Goal: Task Accomplishment & Management: Use online tool/utility

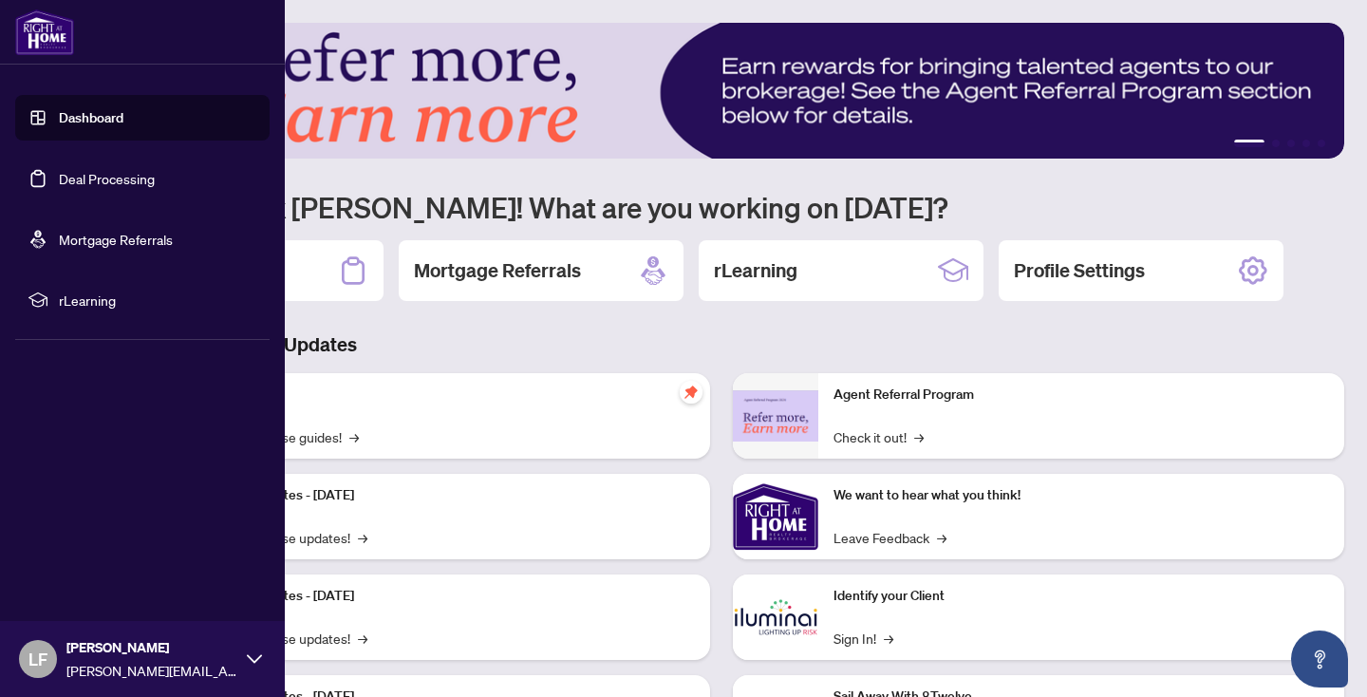
click at [73, 174] on link "Deal Processing" at bounding box center [107, 178] width 96 height 17
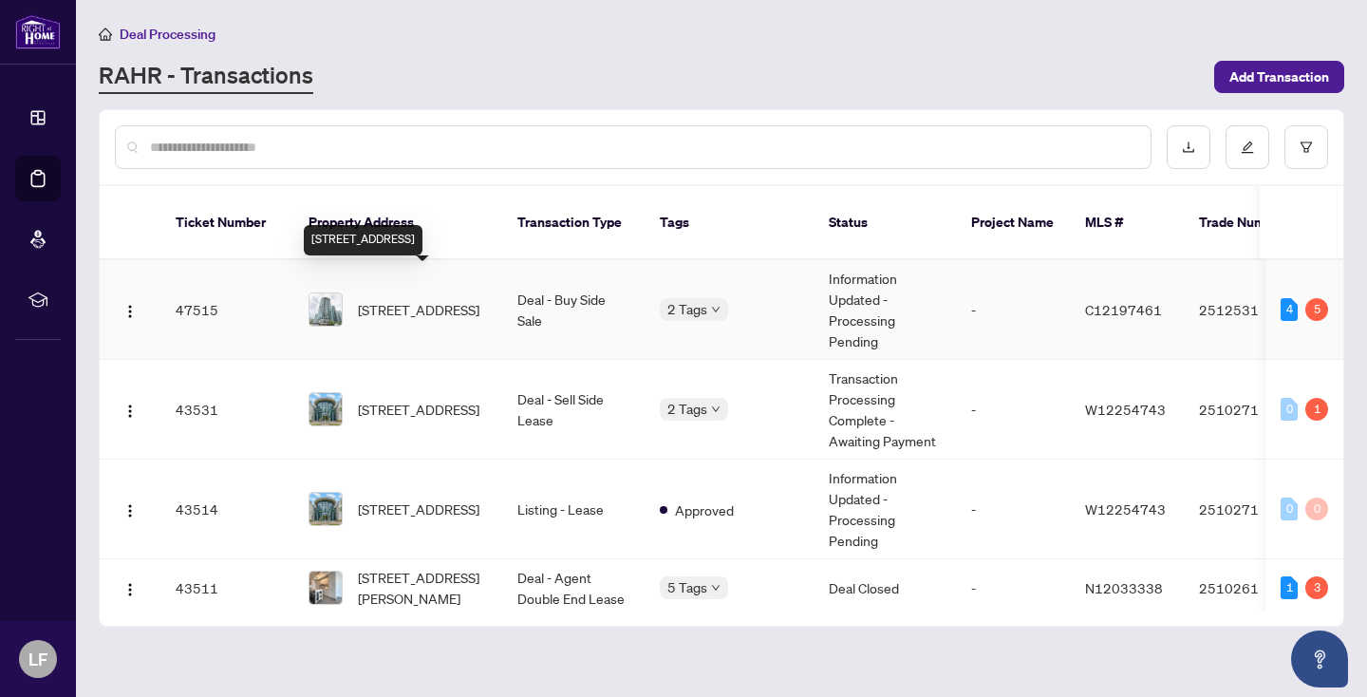
click at [392, 299] on span "[STREET_ADDRESS]" at bounding box center [419, 309] width 122 height 21
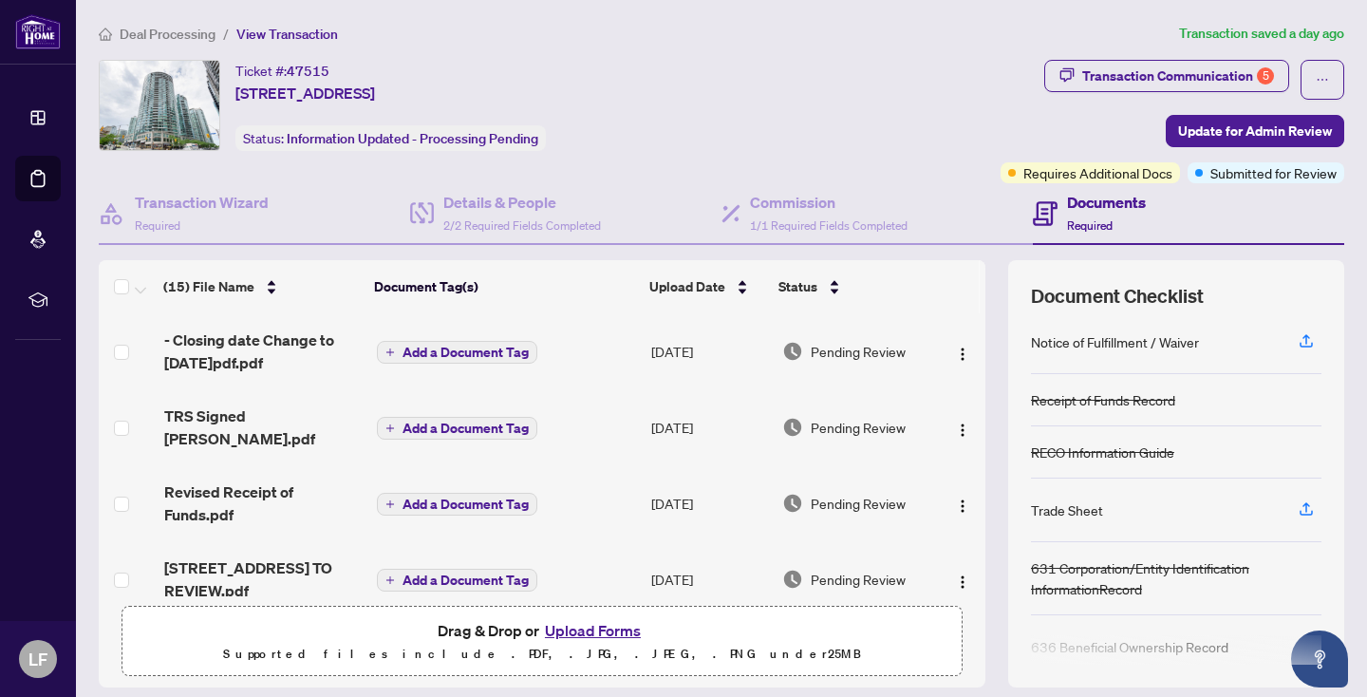
scroll to position [404, 0]
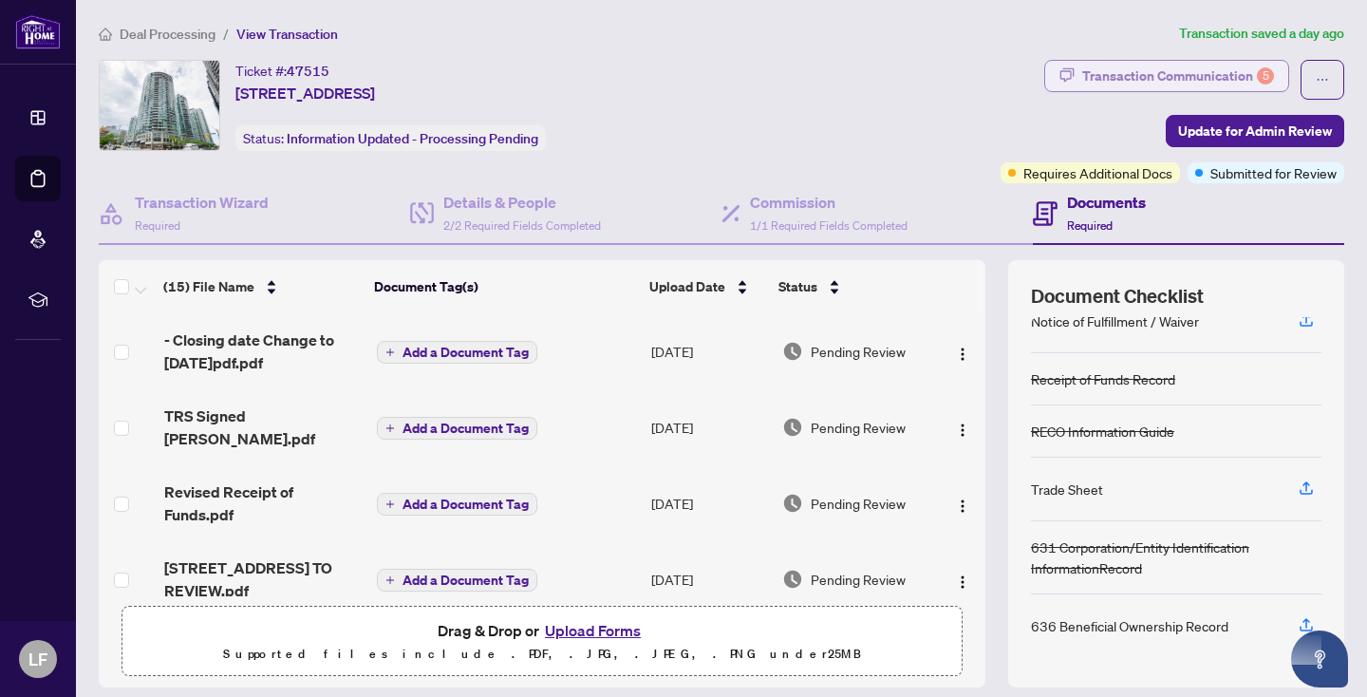
click at [1252, 71] on div "Transaction Communication 5" at bounding box center [1178, 76] width 192 height 30
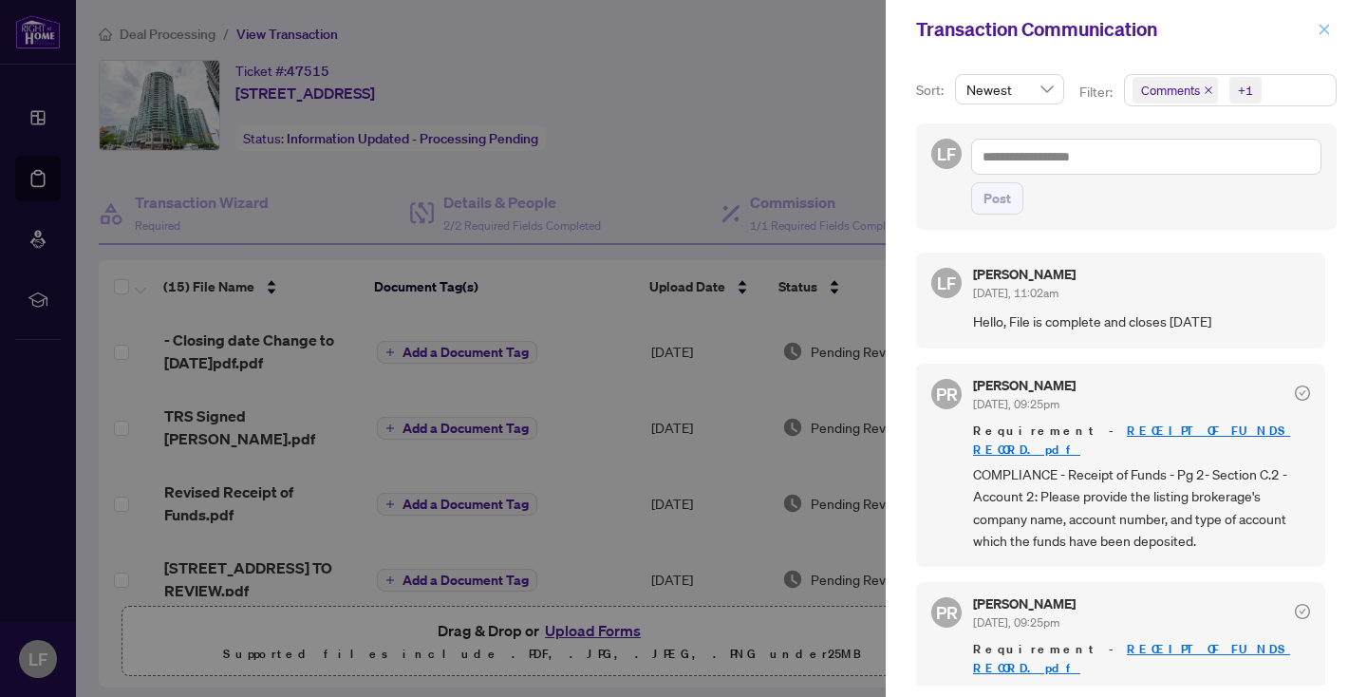
click at [1330, 28] on icon "close" at bounding box center [1324, 29] width 13 height 13
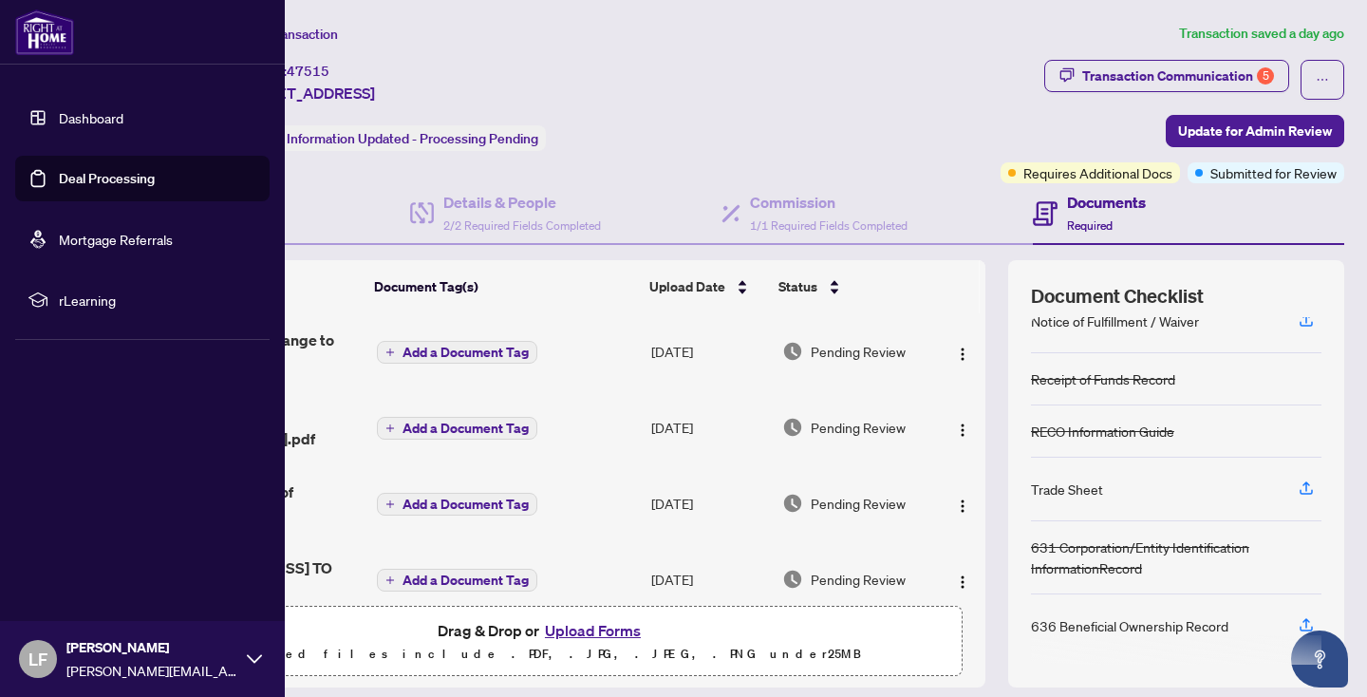
click at [99, 178] on link "Deal Processing" at bounding box center [107, 178] width 96 height 17
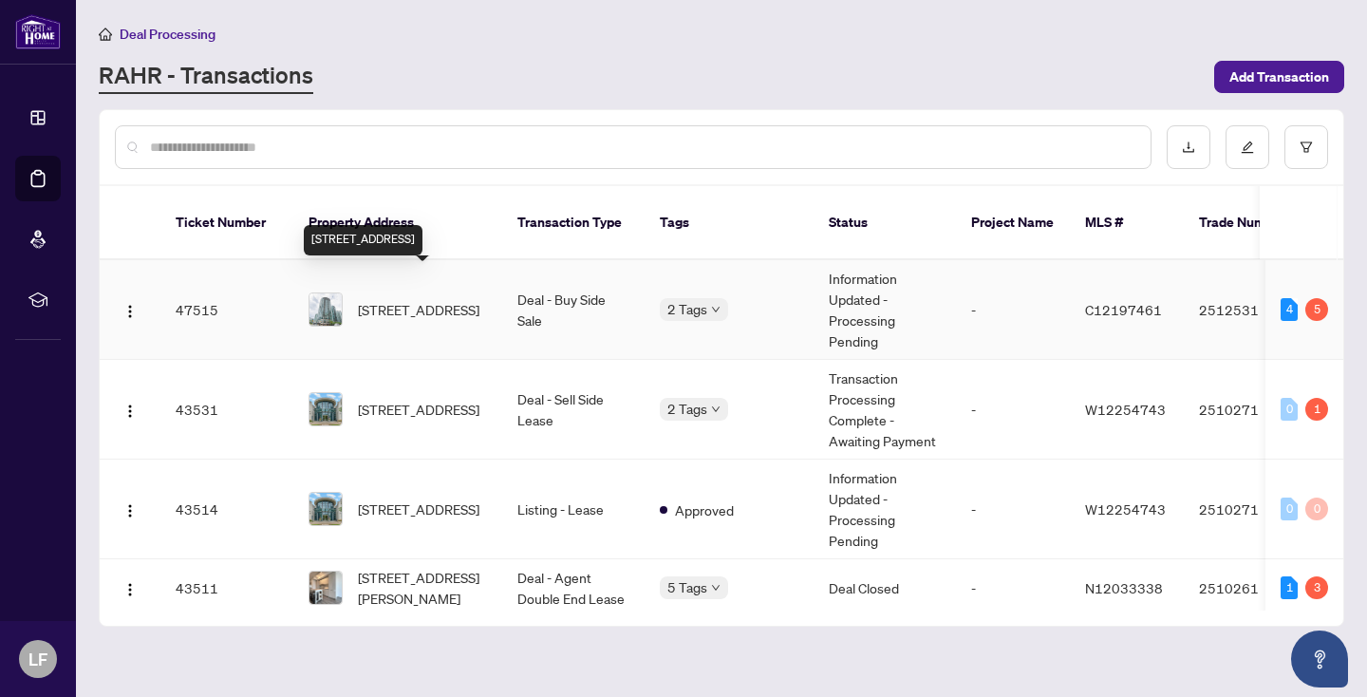
click at [418, 299] on span "[STREET_ADDRESS]" at bounding box center [419, 309] width 122 height 21
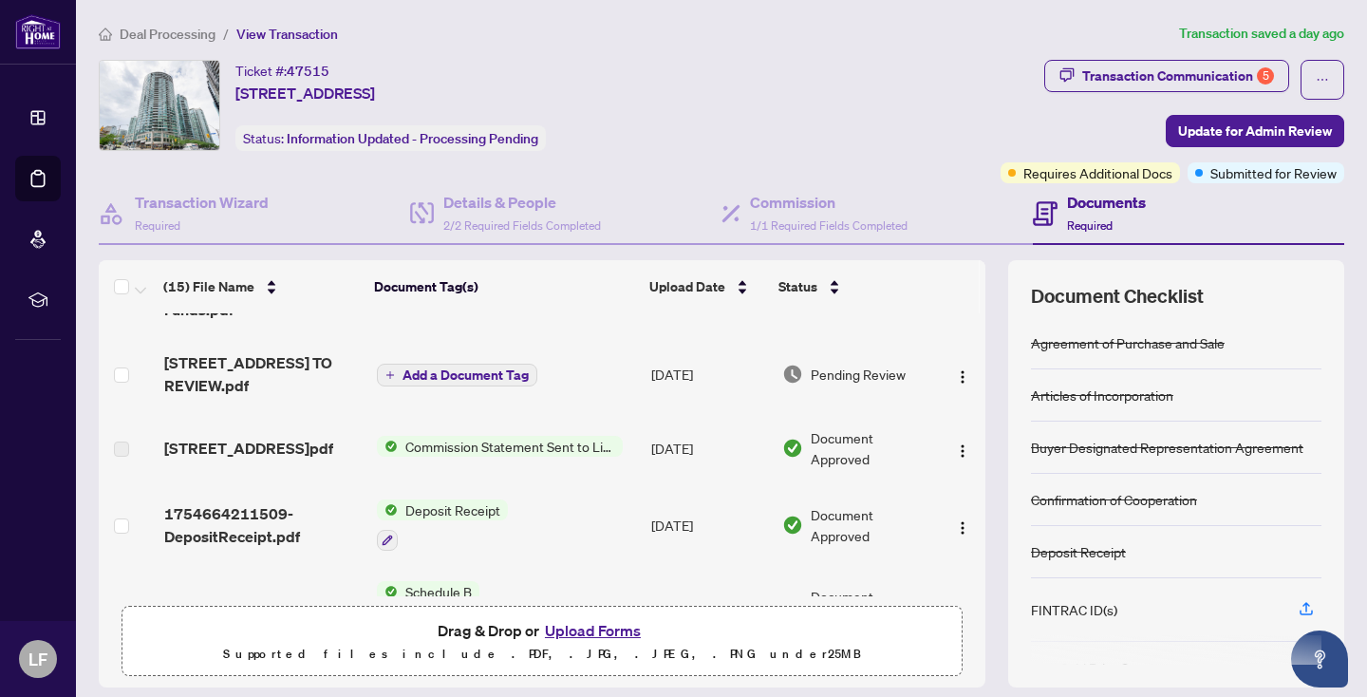
scroll to position [209, 0]
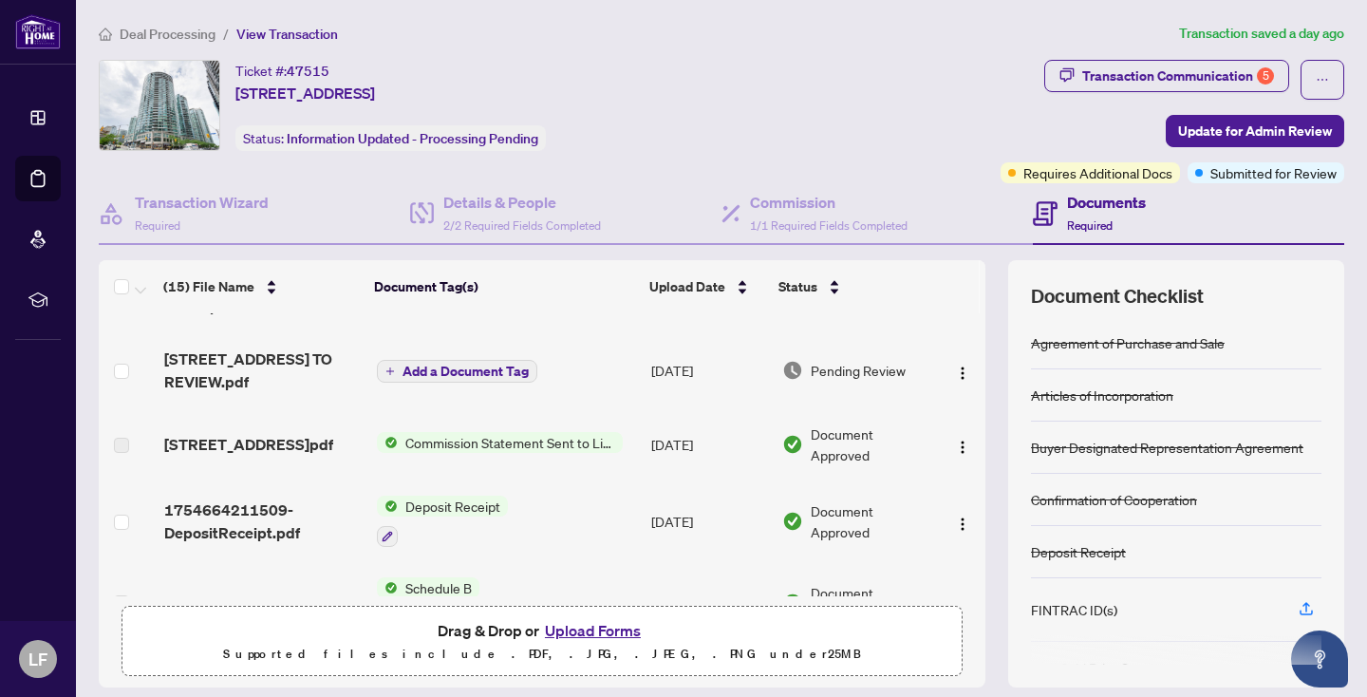
click at [420, 432] on span "Commission Statement Sent to Listing Brokerage" at bounding box center [510, 442] width 225 height 21
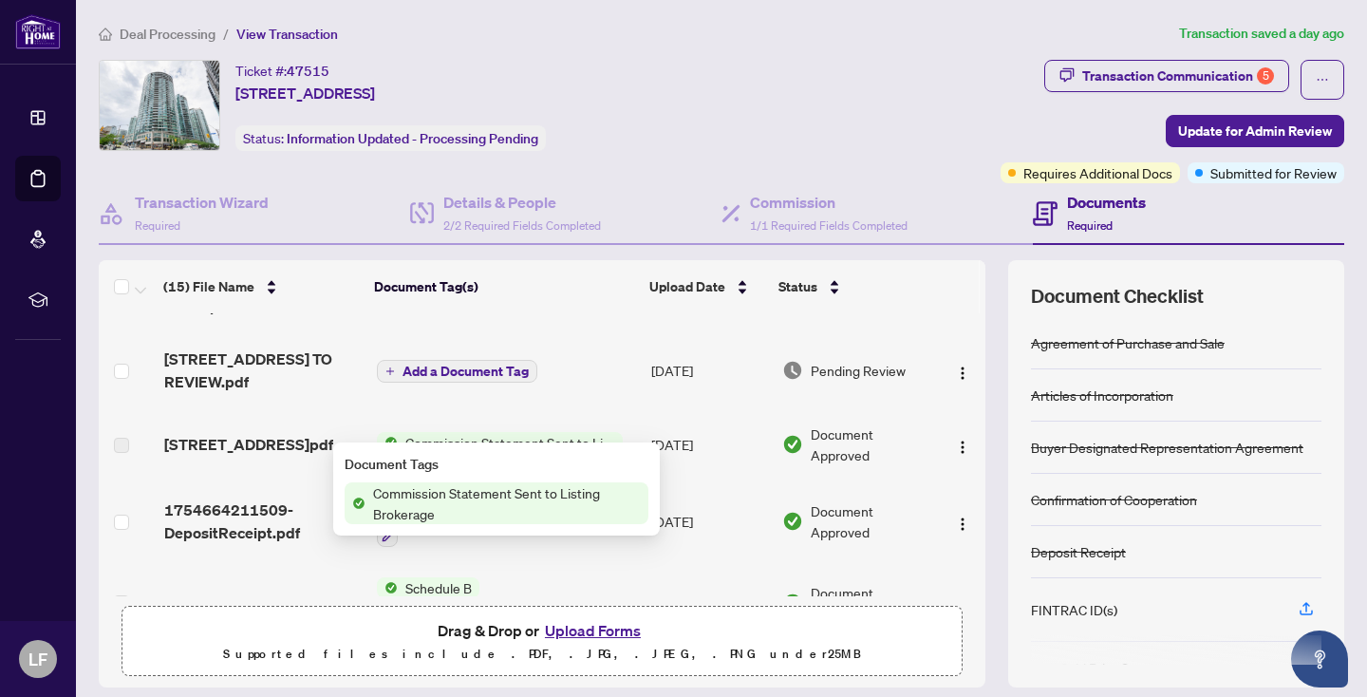
click at [459, 499] on span "Commission Statement Sent to Listing Brokerage" at bounding box center [507, 503] width 283 height 42
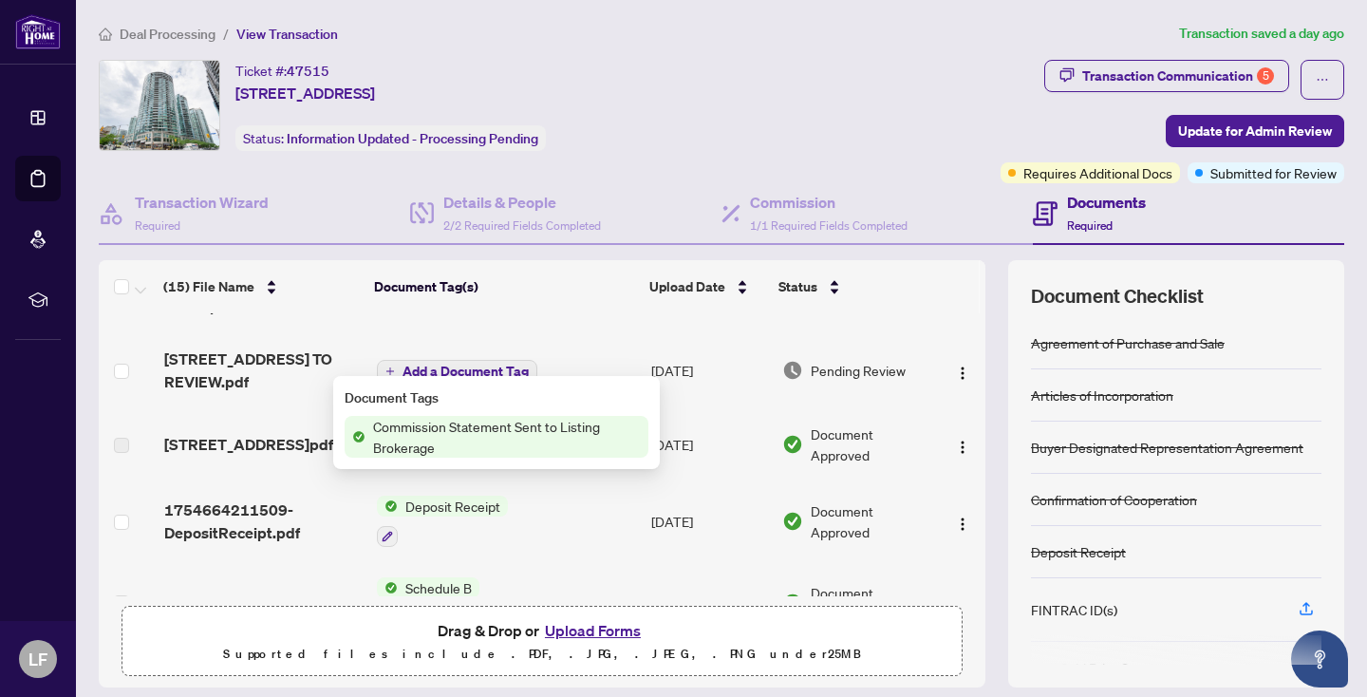
scroll to position [303, 0]
